Goal: Browse casually: Explore the website without a specific task or goal

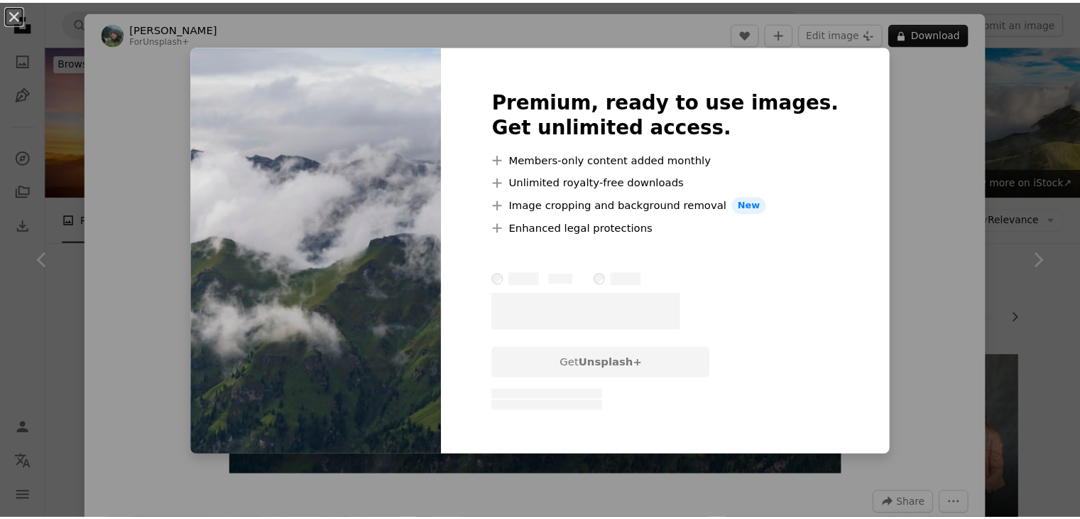
scroll to position [636, 0]
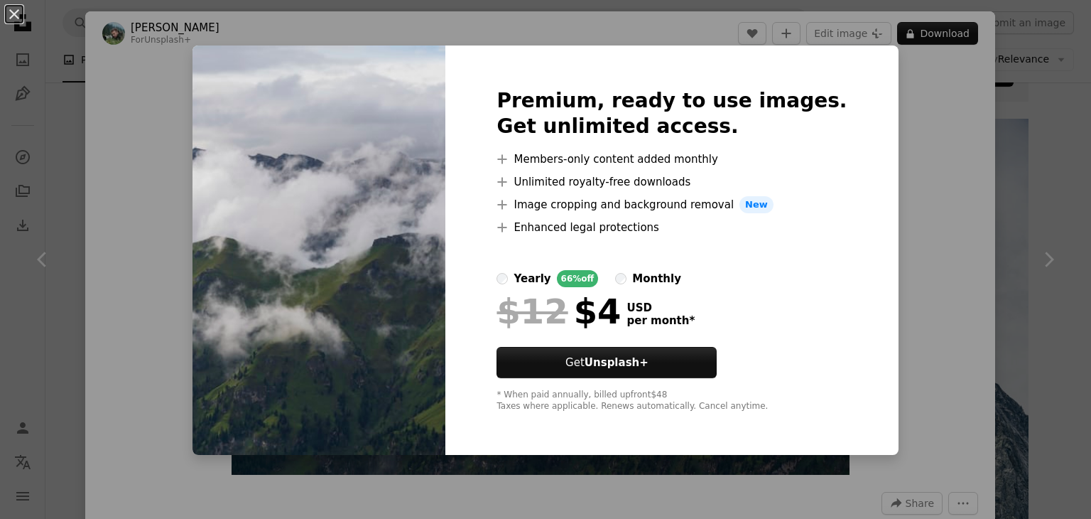
click at [855, 194] on div "Premium, ready to use images. Get unlimited access. A plus sign Members-only co…" at bounding box center [671, 249] width 452 height 409
click at [16, 21] on button "An X shape" at bounding box center [14, 14] width 17 height 17
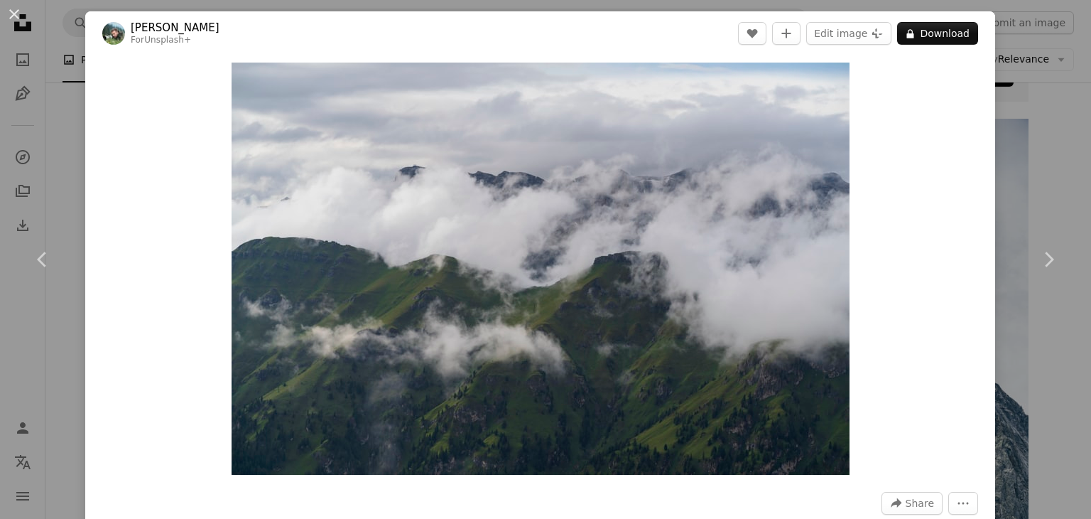
click at [16, 21] on button "An X shape" at bounding box center [14, 14] width 17 height 17
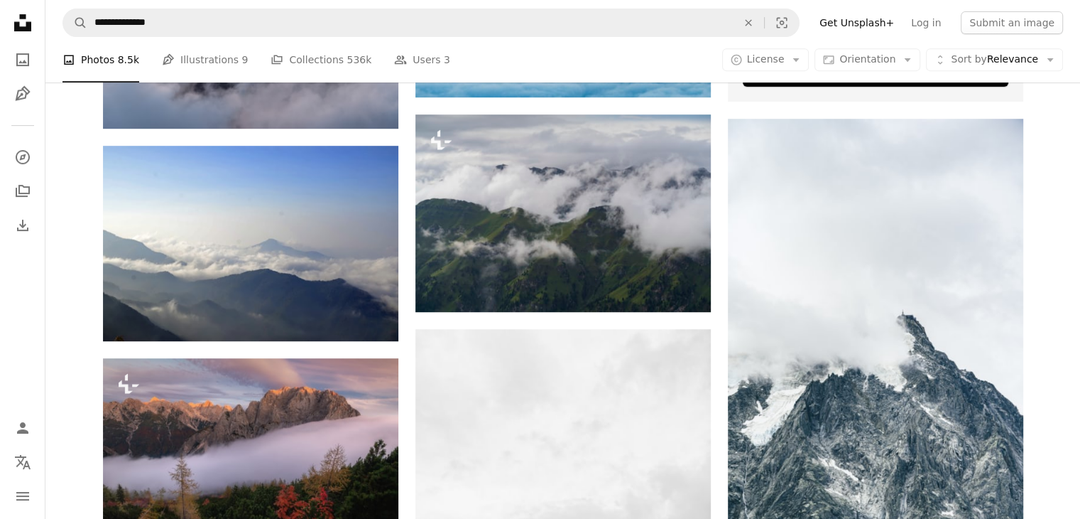
click at [16, 21] on icon "Unsplash logo Unsplash Home" at bounding box center [23, 23] width 28 height 28
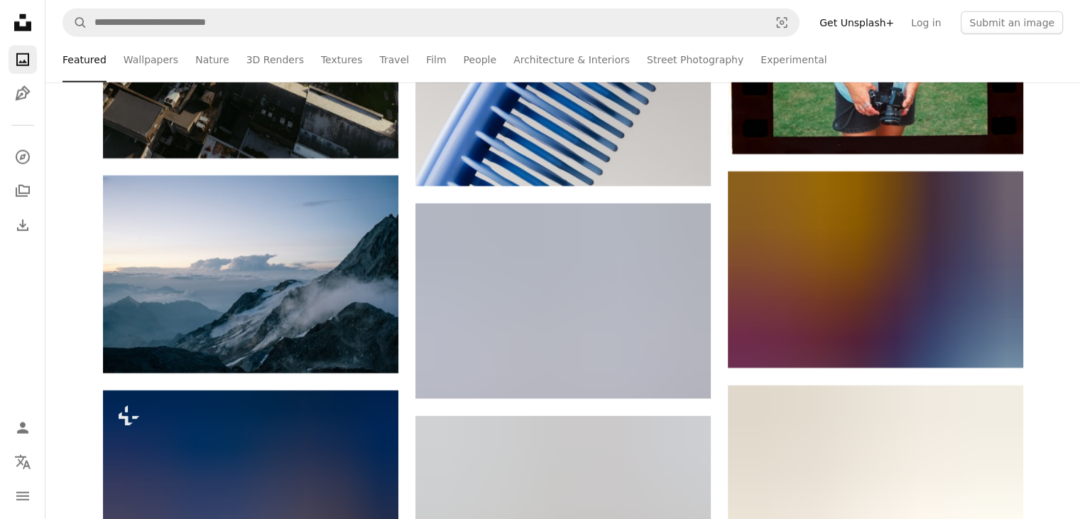
scroll to position [3802, 0]
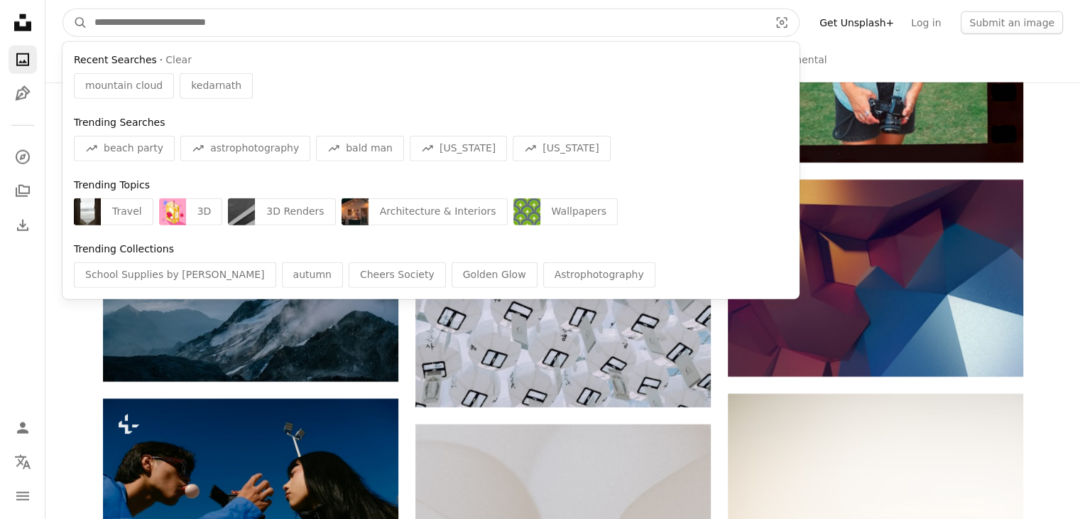
click at [197, 26] on input "Find visuals sitewide" at bounding box center [426, 22] width 678 height 27
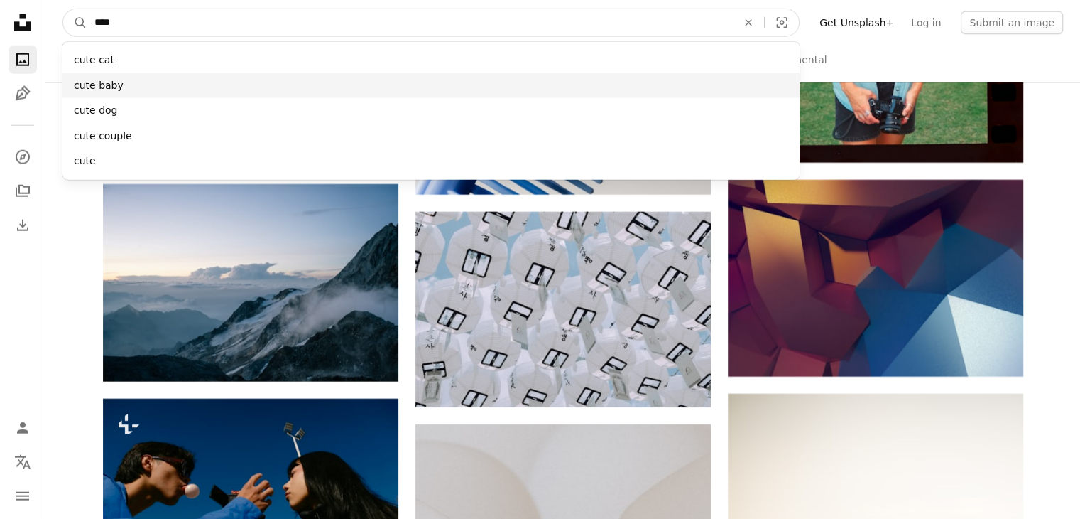
type input "****"
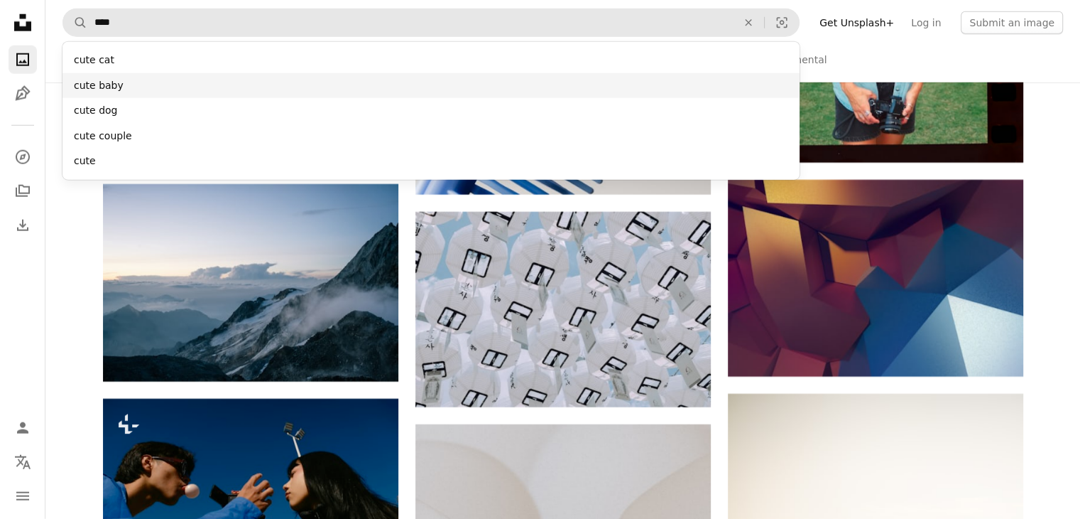
click at [103, 85] on div "cute baby" at bounding box center [431, 86] width 737 height 26
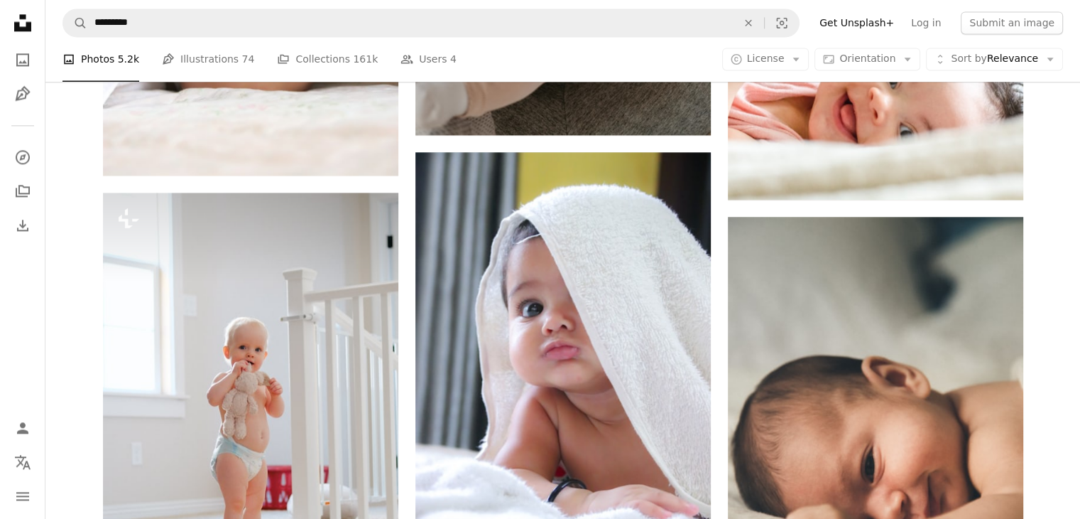
scroll to position [2043, 0]
click at [26, 15] on icon "Unsplash logo Unsplash Home" at bounding box center [23, 23] width 28 height 28
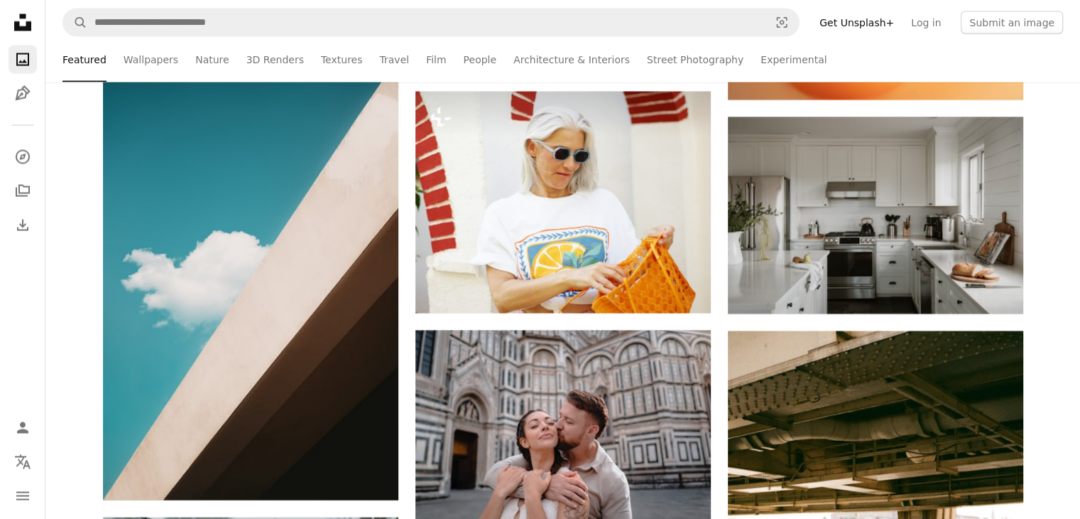
scroll to position [2844, 0]
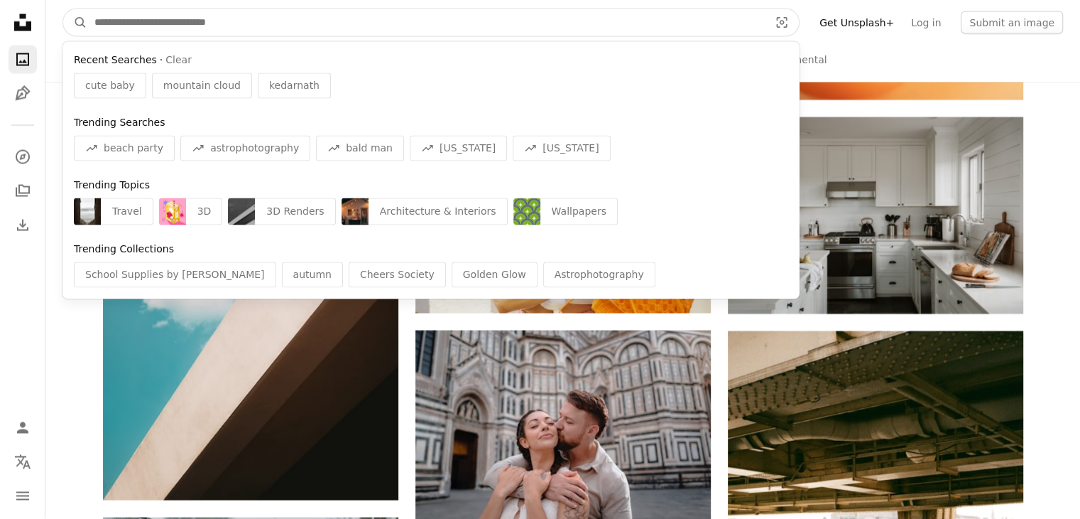
click at [242, 26] on input "Find visuals sitewide" at bounding box center [426, 22] width 678 height 27
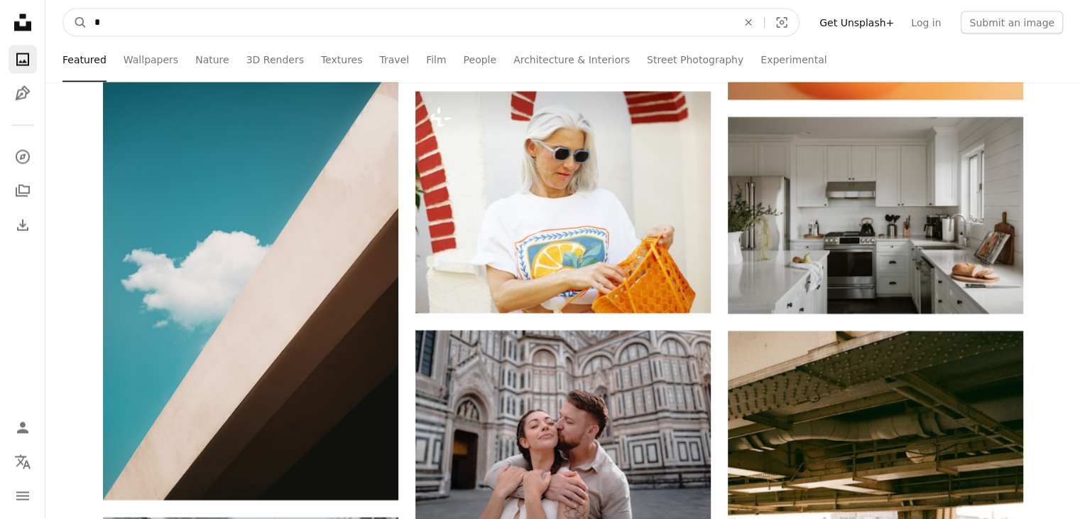
type input "**"
click button "A magnifying glass" at bounding box center [75, 22] width 24 height 27
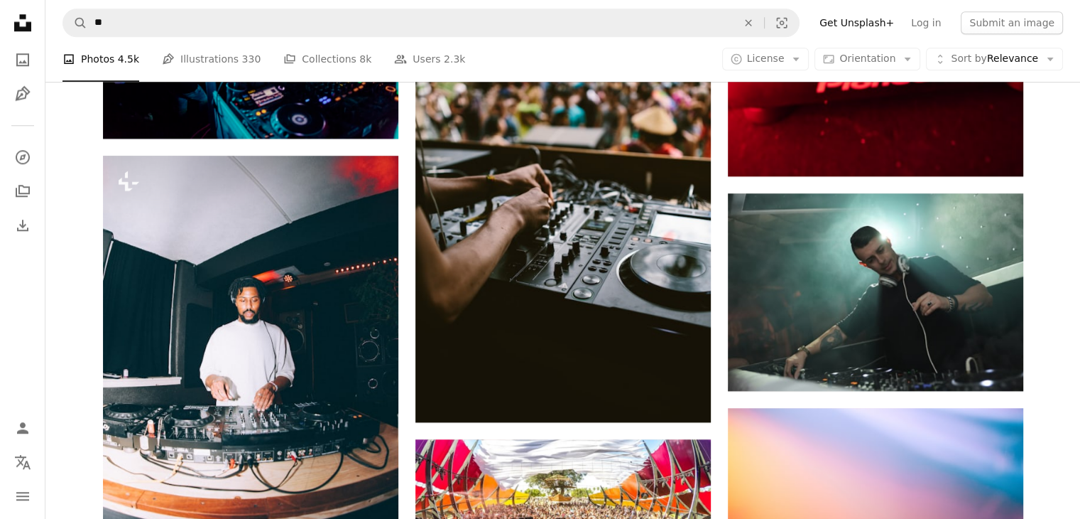
scroll to position [1473, 0]
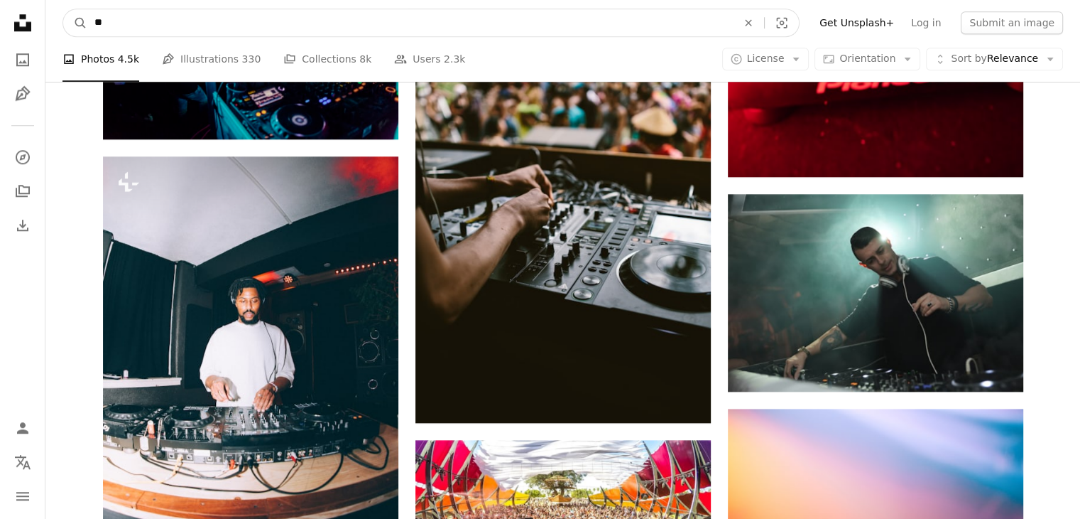
click at [102, 22] on input "**" at bounding box center [410, 22] width 646 height 27
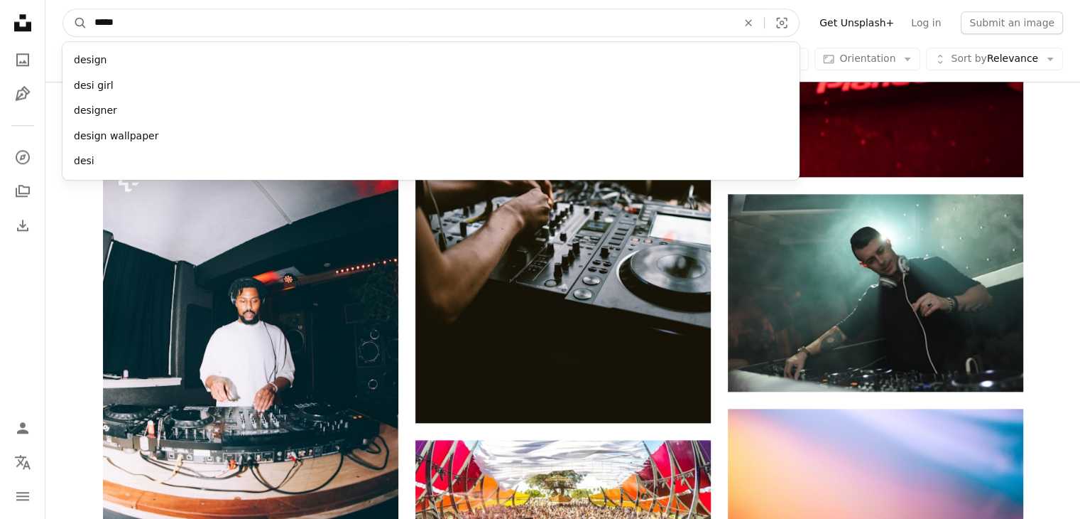
type input "******"
click button "A magnifying glass" at bounding box center [75, 22] width 24 height 27
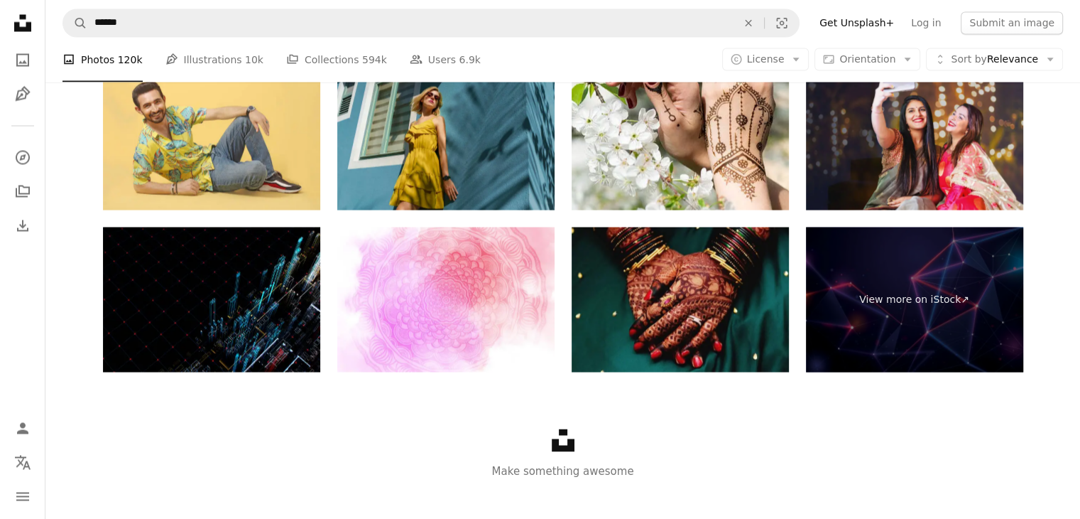
scroll to position [2689, 0]
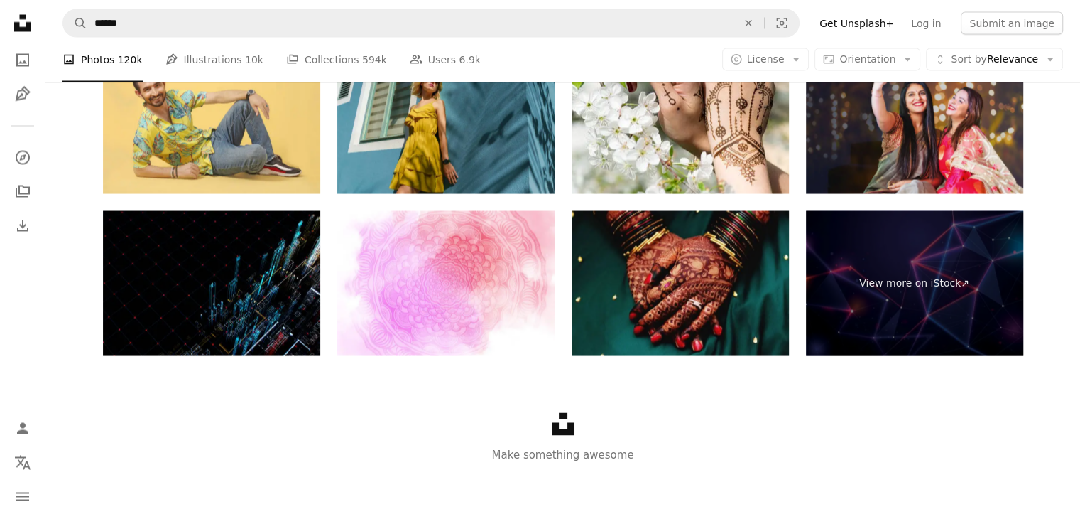
click at [20, 17] on icon at bounding box center [22, 22] width 17 height 17
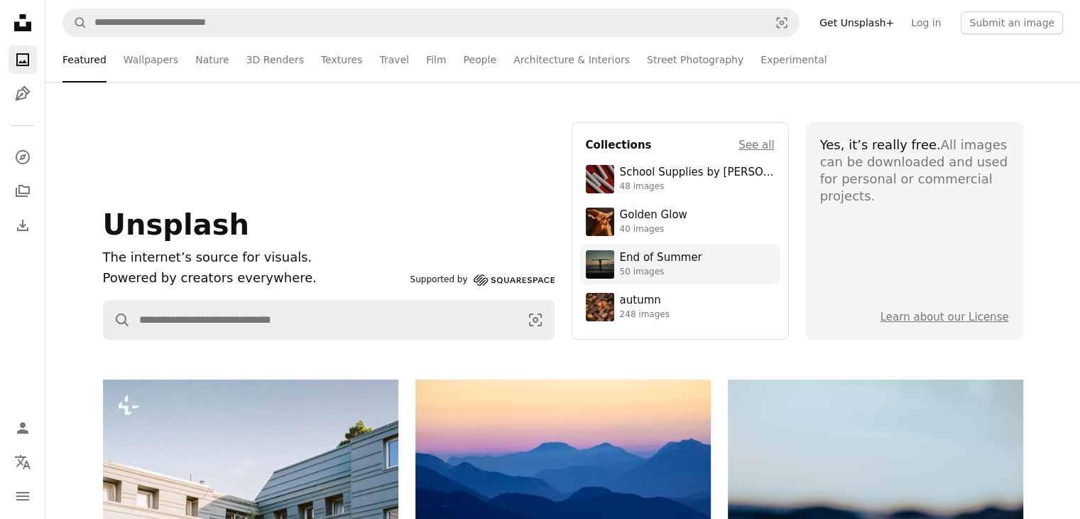
click at [610, 268] on img at bounding box center [600, 264] width 28 height 28
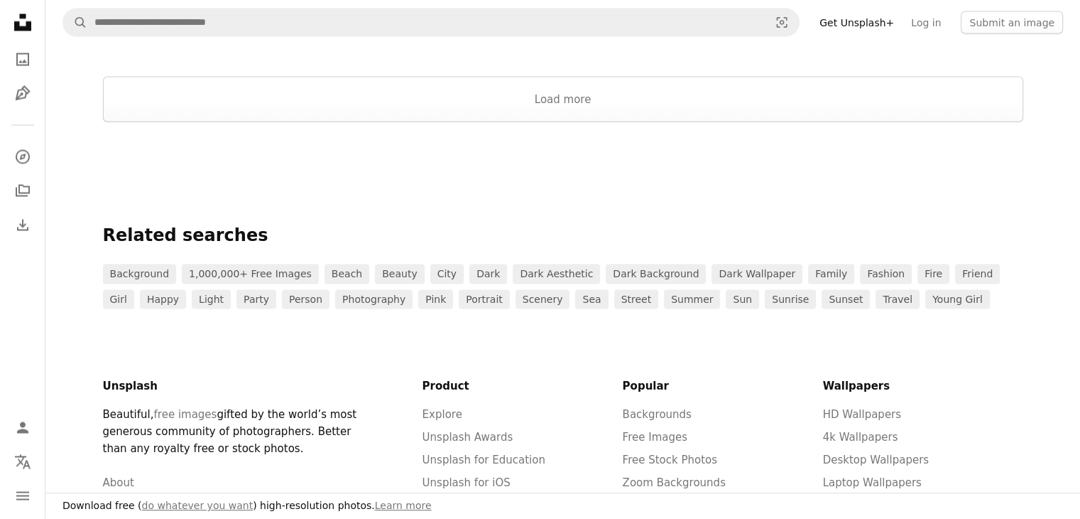
scroll to position [2701, 0]
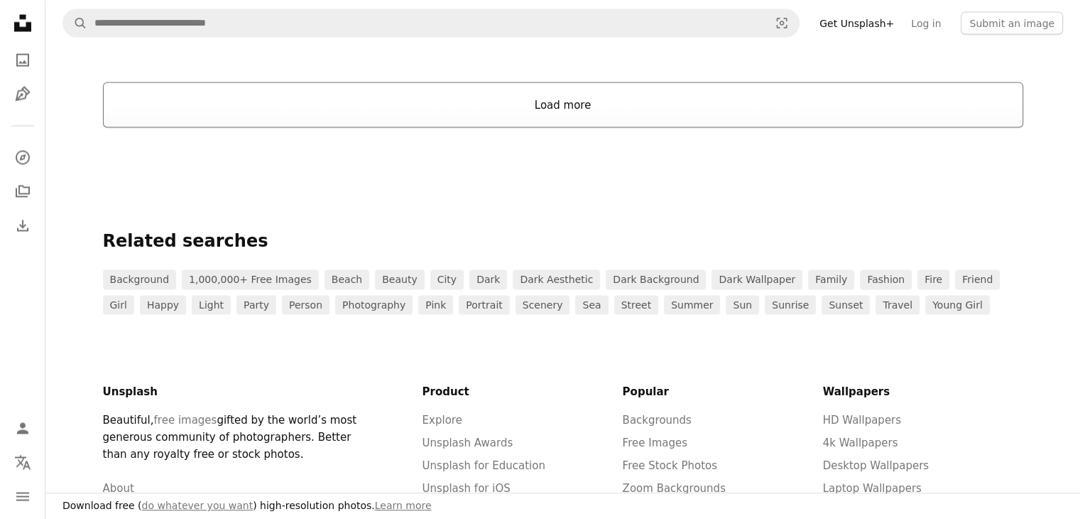
click at [582, 94] on button "Load more" at bounding box center [563, 104] width 921 height 45
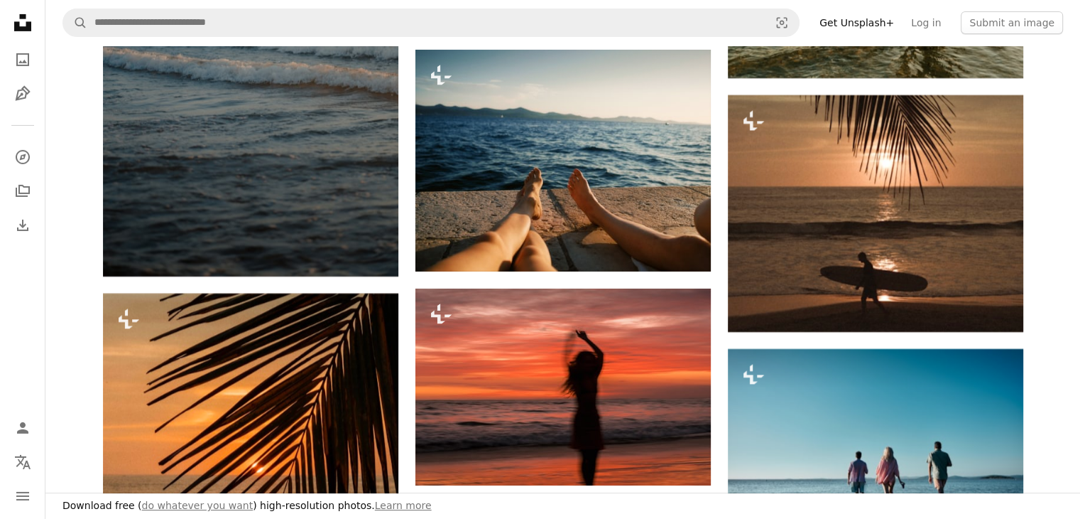
scroll to position [4872, 0]
